Goal: Task Accomplishment & Management: Use online tool/utility

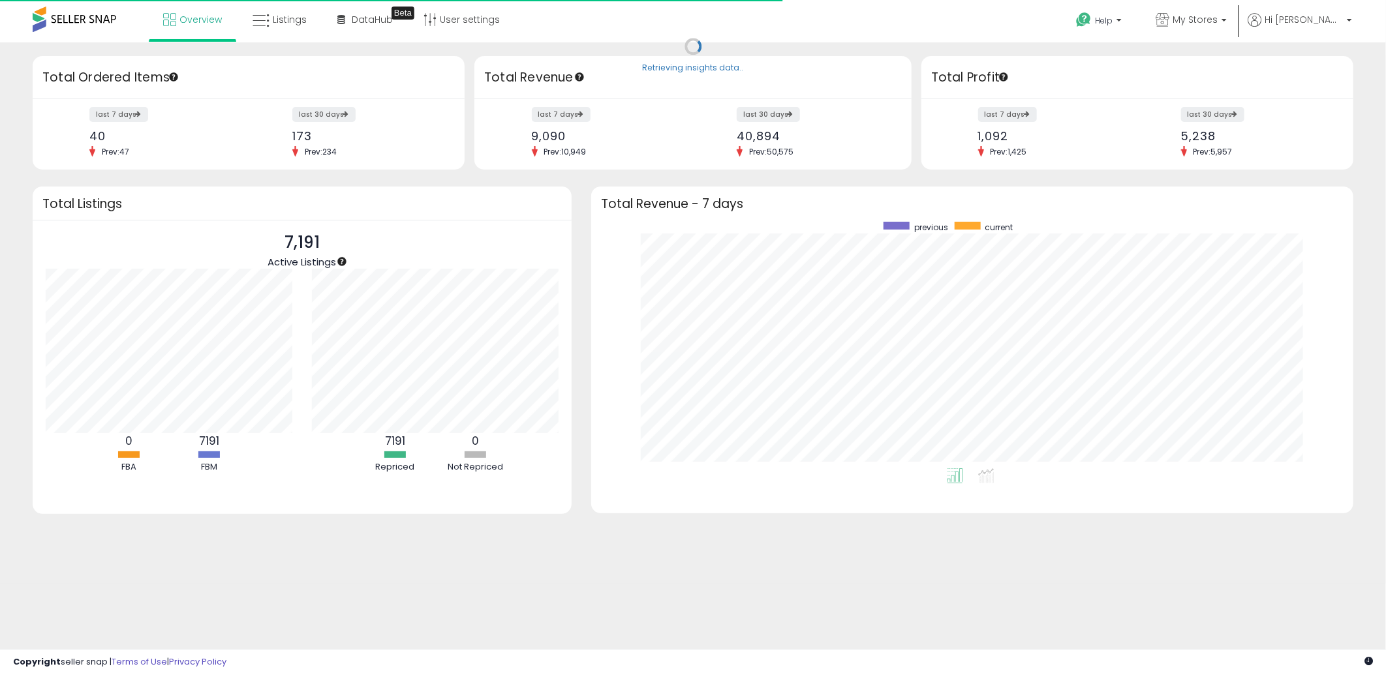
scroll to position [246, 735]
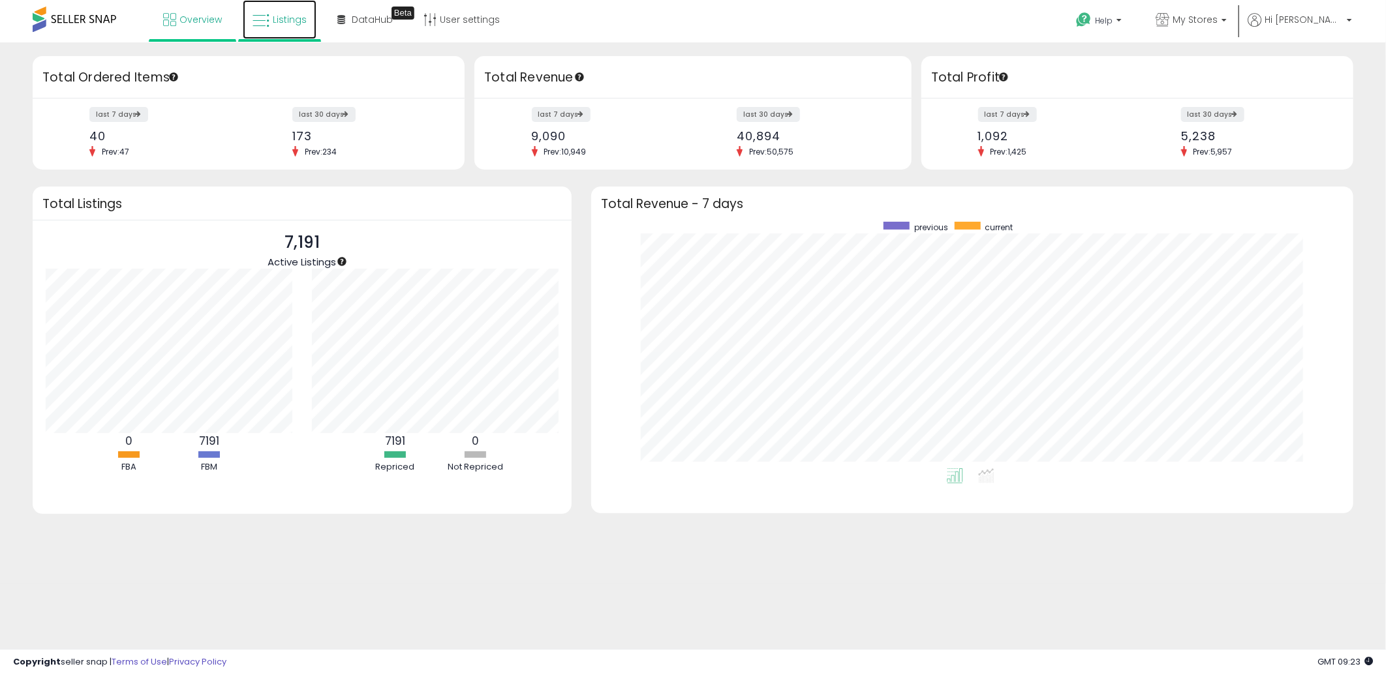
click at [277, 27] on link "Listings" at bounding box center [280, 19] width 74 height 39
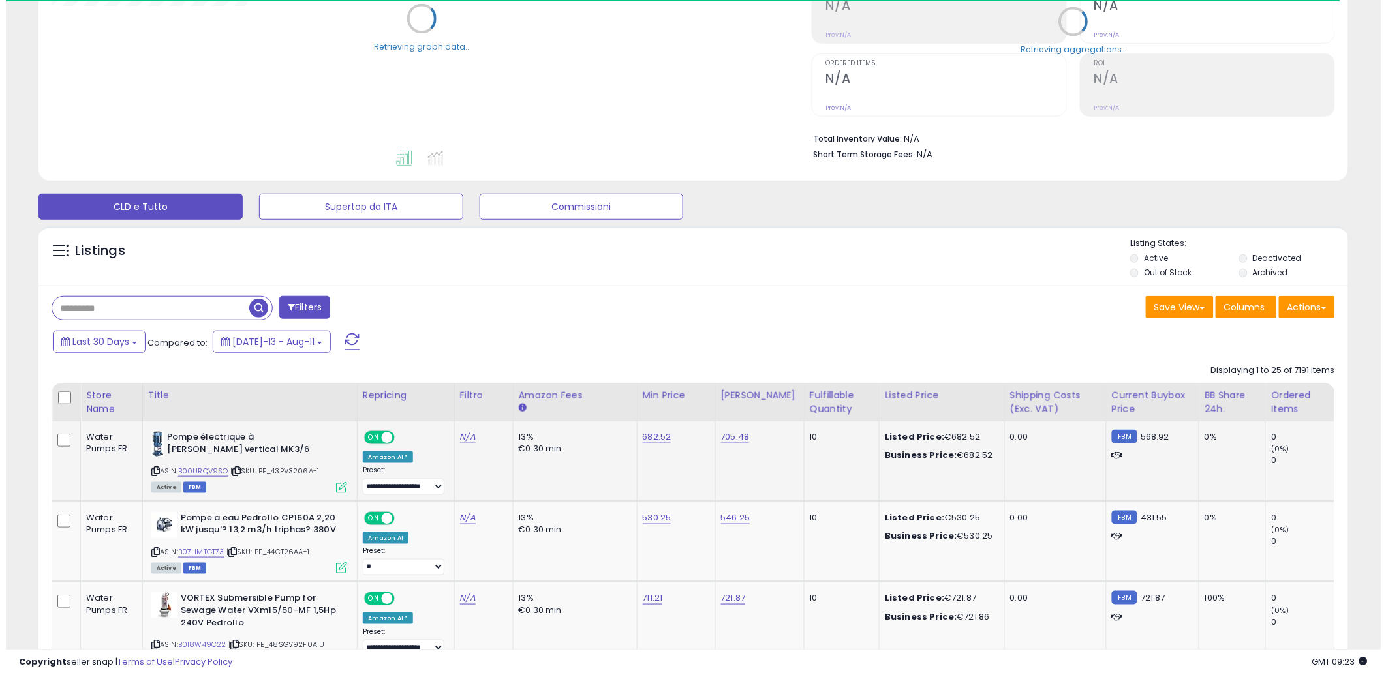
scroll to position [362, 0]
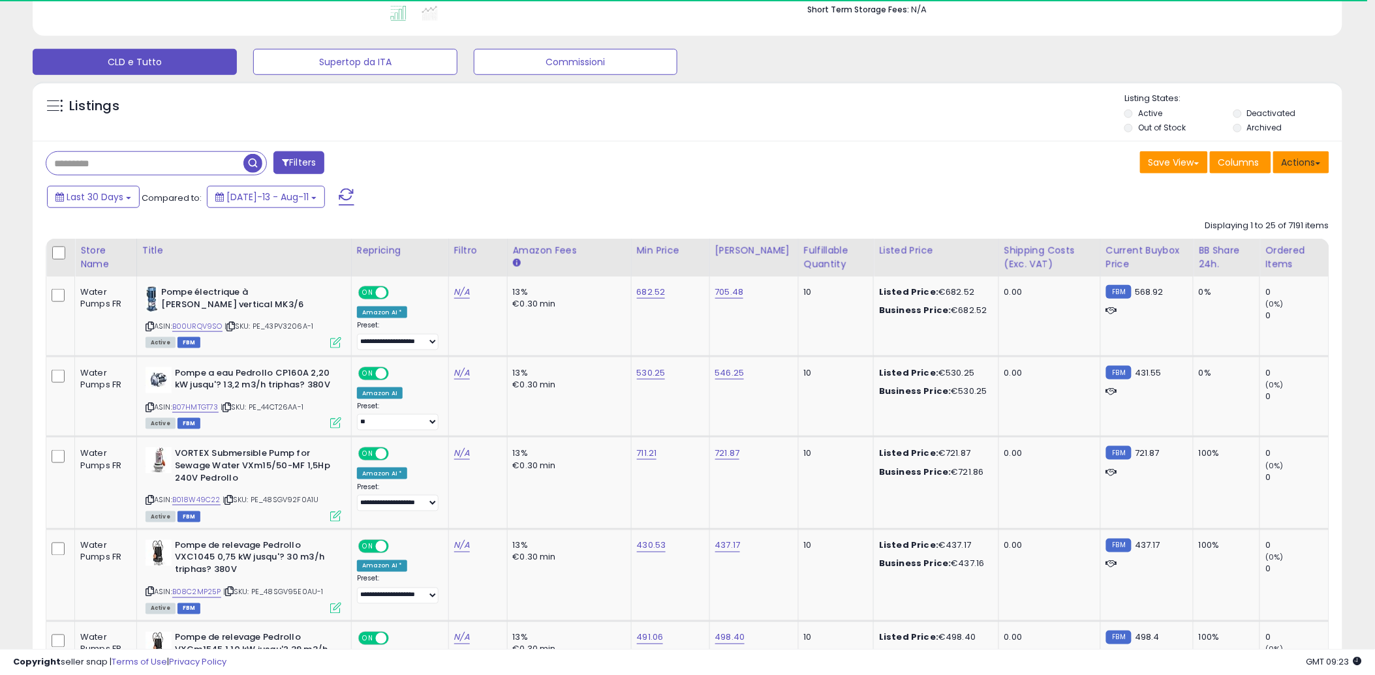
click at [1285, 164] on button "Actions" at bounding box center [1301, 162] width 56 height 22
click at [1225, 189] on link "Import" at bounding box center [1247, 190] width 143 height 20
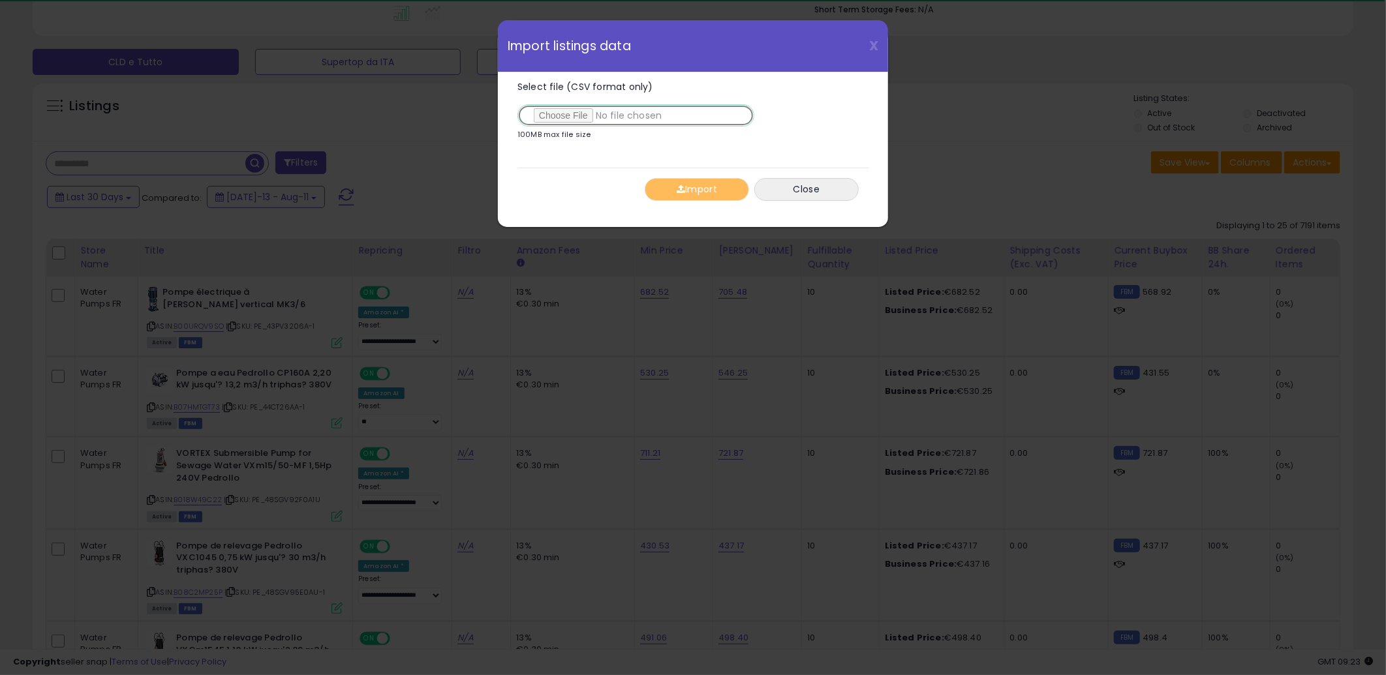
click at [568, 118] on input "Select file (CSV format only)" at bounding box center [635, 115] width 237 height 22
type input "**********"
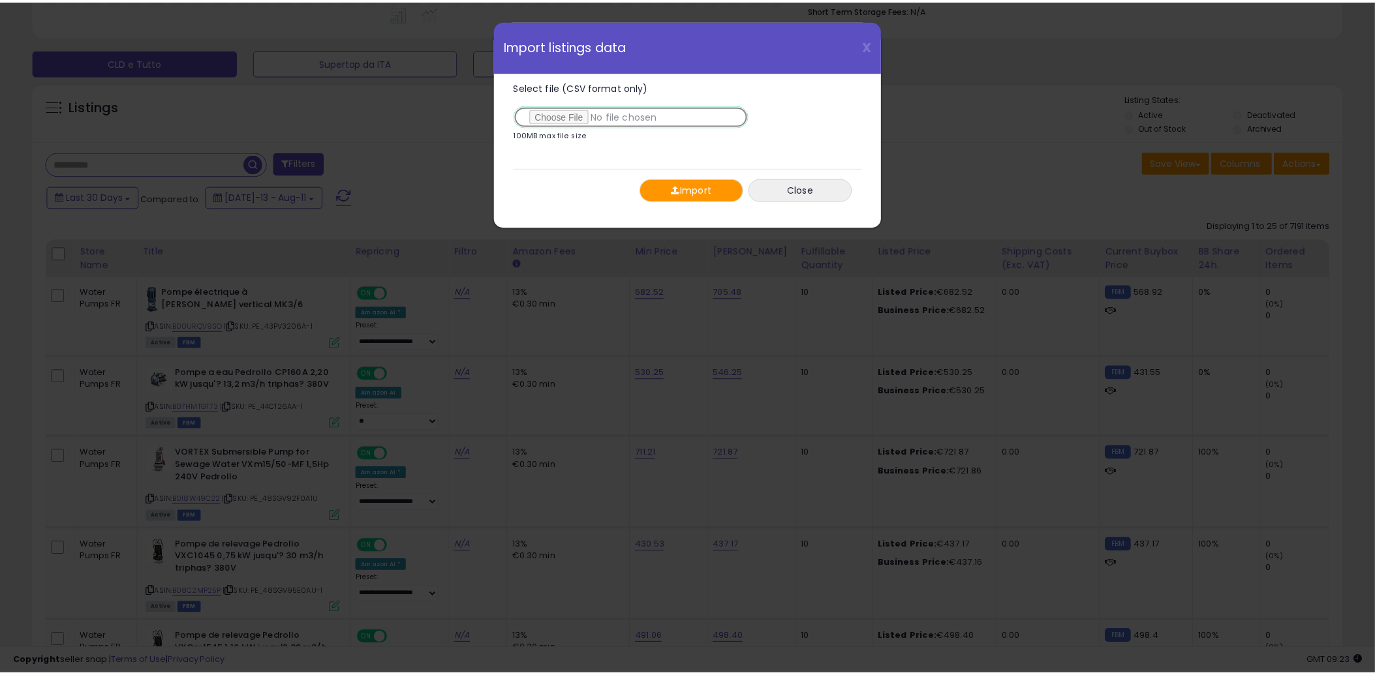
scroll to position [268, 766]
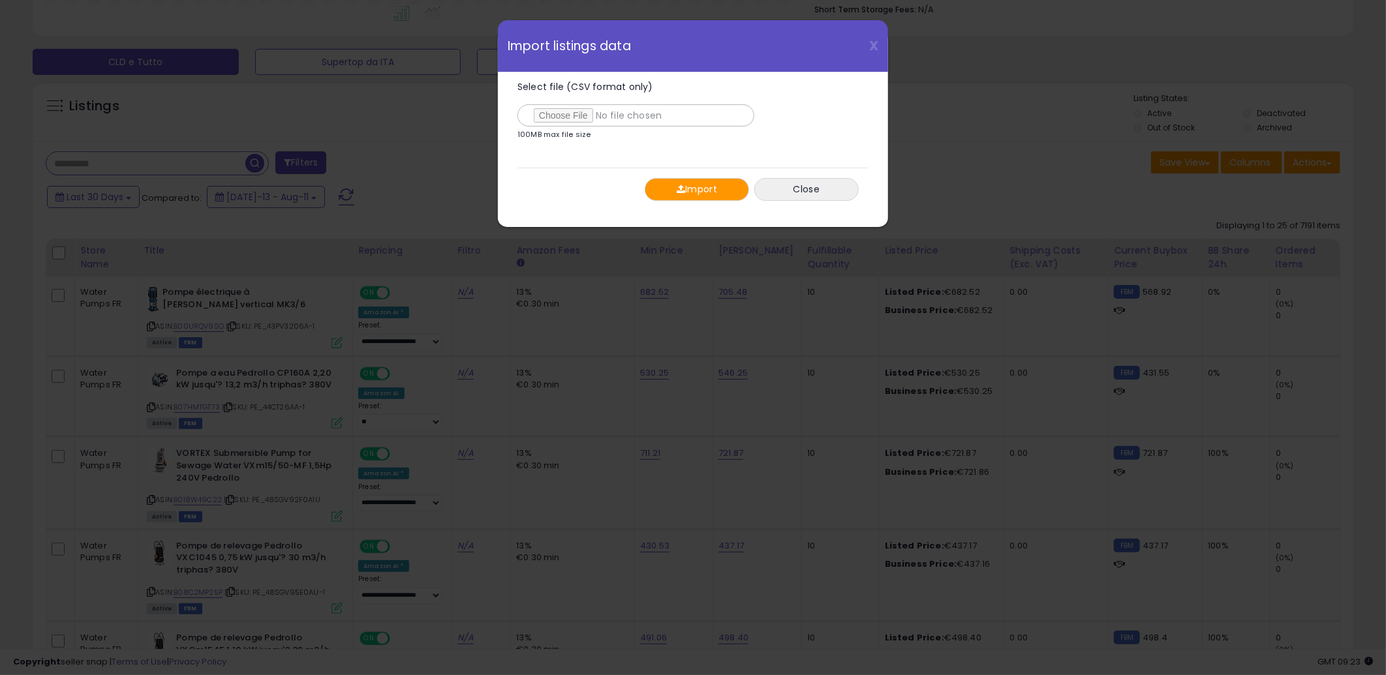
click at [721, 190] on button "Import" at bounding box center [697, 189] width 104 height 23
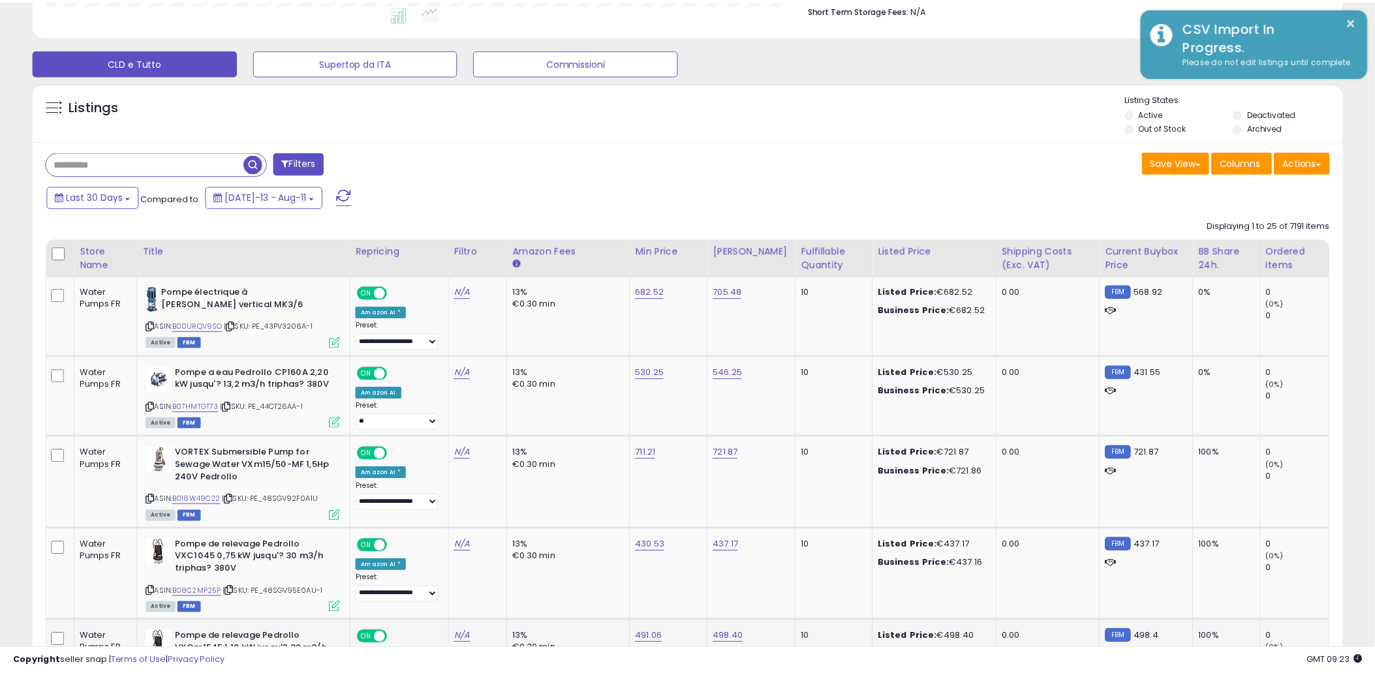
scroll to position [652203, 651709]
